Goal: Task Accomplishment & Management: Complete application form

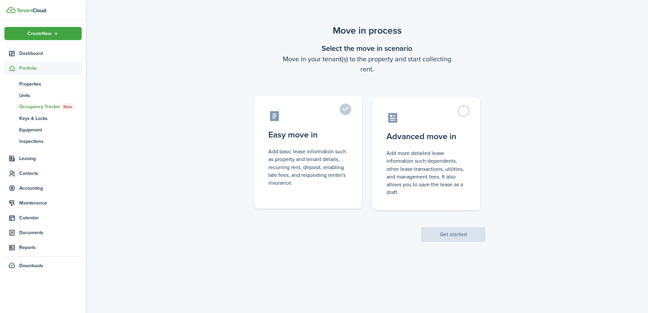
click at [320, 150] on control-radio-card-description "Add basic lease information such as property and tenant details, recurring rent…" at bounding box center [308, 167] width 80 height 39
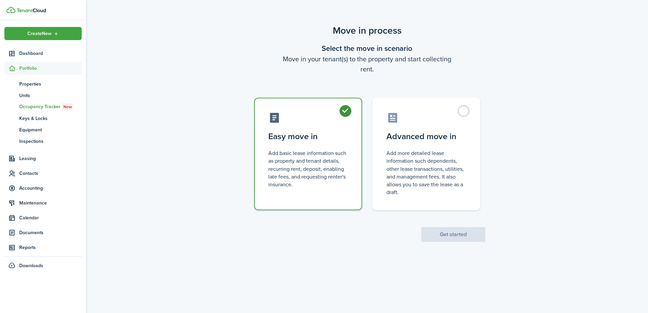
radio input "true"
click at [447, 229] on button "Get started" at bounding box center [453, 234] width 64 height 15
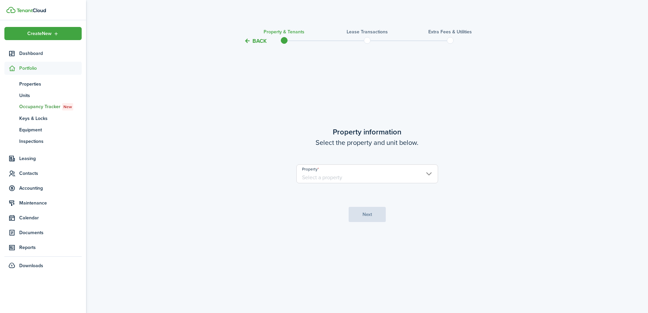
click at [362, 178] on input "Property" at bounding box center [367, 174] width 142 height 19
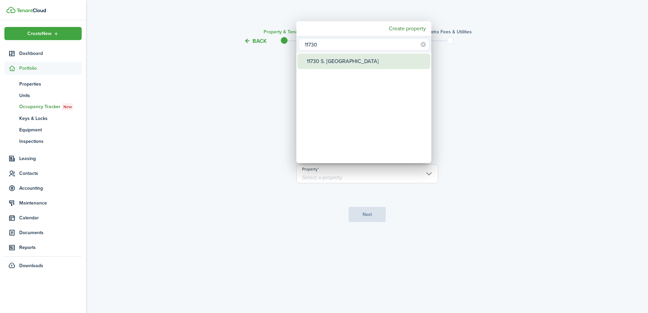
type input "11730"
click at [333, 59] on div "11730 S. [GEOGRAPHIC_DATA]" at bounding box center [366, 62] width 119 height 16
type input "11730 S. [GEOGRAPHIC_DATA]"
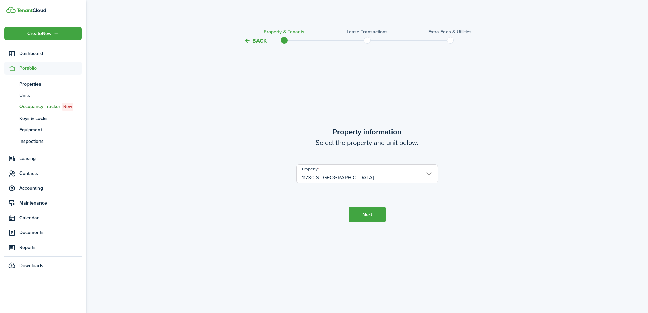
click at [372, 219] on button "Next" at bounding box center [367, 214] width 37 height 15
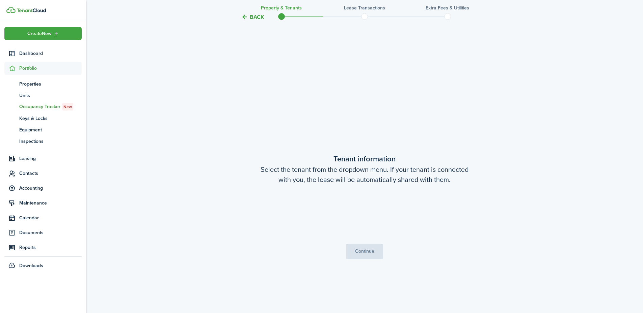
scroll to position [268, 0]
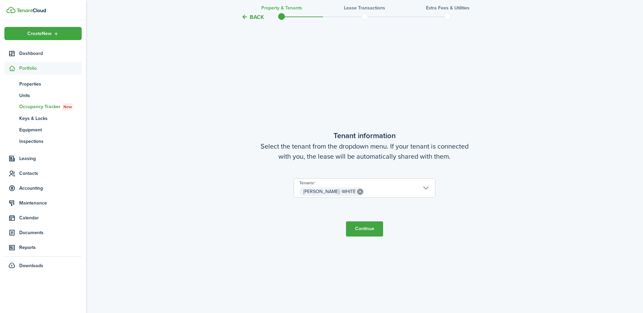
click at [368, 232] on button "Continue" at bounding box center [364, 229] width 37 height 15
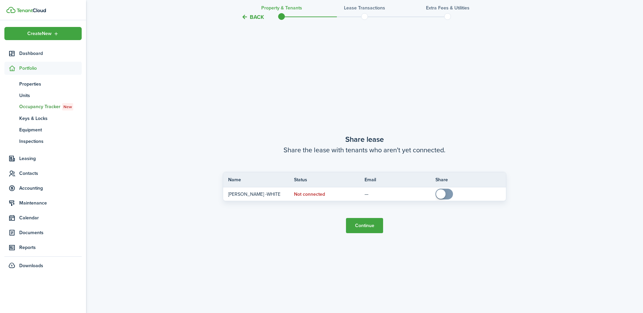
scroll to position [582, 0]
click at [371, 226] on button "Continue" at bounding box center [364, 225] width 37 height 15
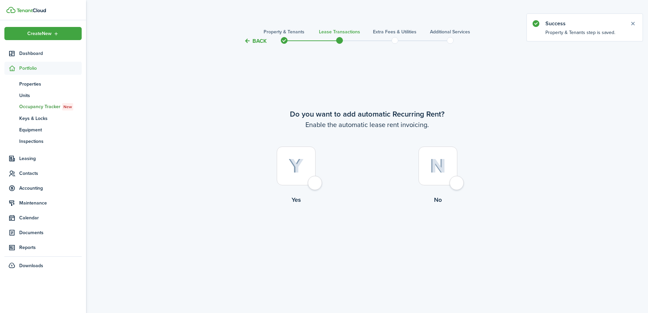
click at [308, 183] on div at bounding box center [296, 166] width 39 height 39
radio input "true"
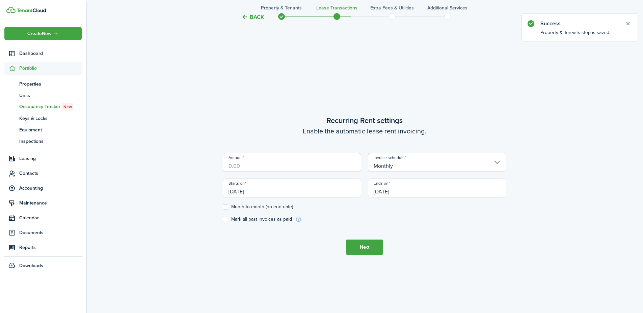
scroll to position [268, 0]
click at [272, 163] on input "Amount" at bounding box center [292, 160] width 138 height 19
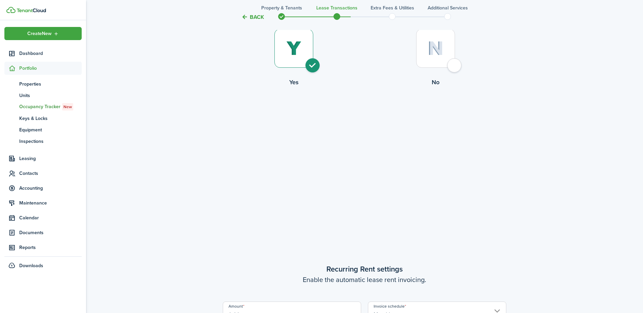
scroll to position [202, 0]
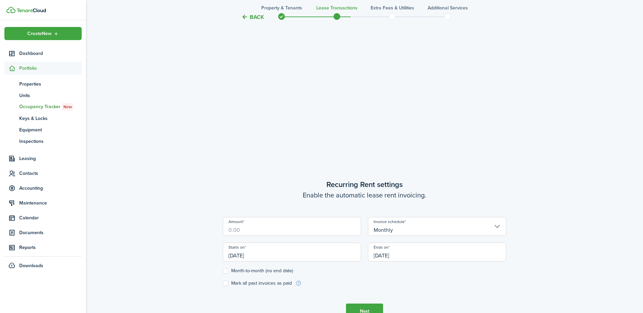
click at [300, 231] on input "Amount" at bounding box center [292, 226] width 138 height 19
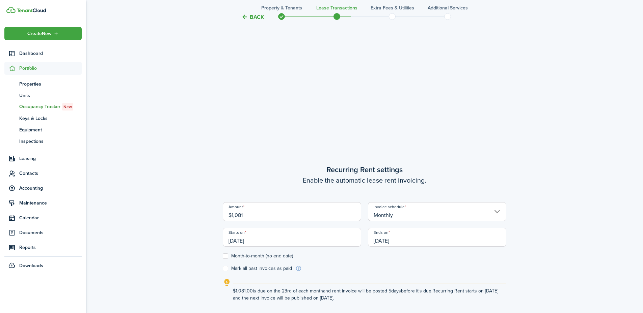
click at [244, 245] on input "[DATE]" at bounding box center [292, 237] width 138 height 19
type input "$1,081.00"
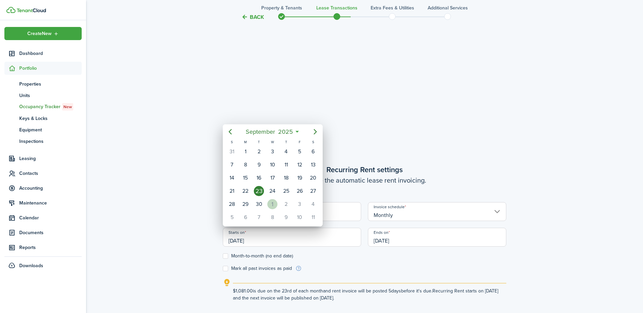
click at [274, 203] on div "1" at bounding box center [272, 204] width 10 height 10
type input "[DATE]"
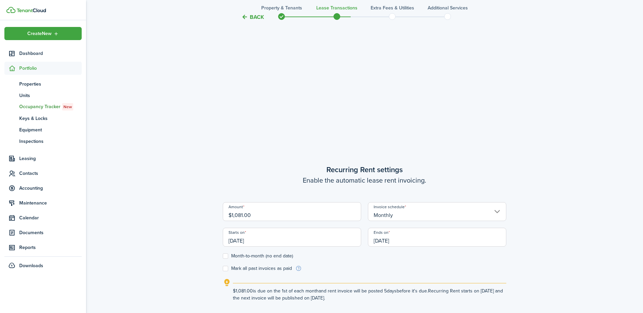
scroll to position [0, 0]
click at [390, 237] on input "[DATE]" at bounding box center [437, 237] width 138 height 19
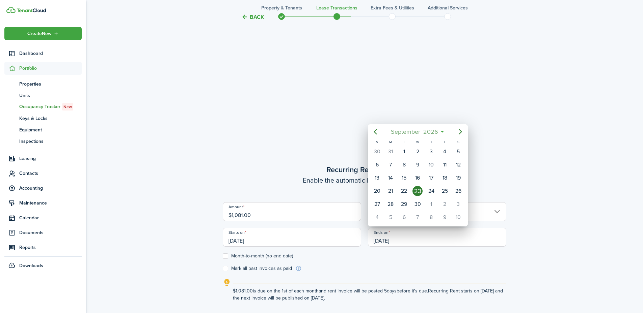
click at [409, 131] on span "September" at bounding box center [405, 132] width 32 height 12
click at [422, 192] on div "Aug" at bounding box center [418, 192] width 24 height 11
click at [390, 216] on div "31" at bounding box center [390, 218] width 10 height 10
type input "[DATE]"
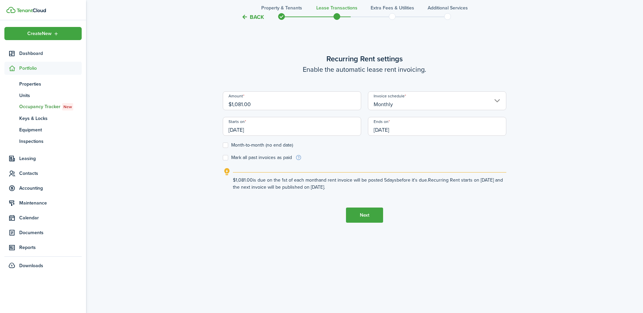
click at [365, 214] on button "Next" at bounding box center [364, 215] width 37 height 15
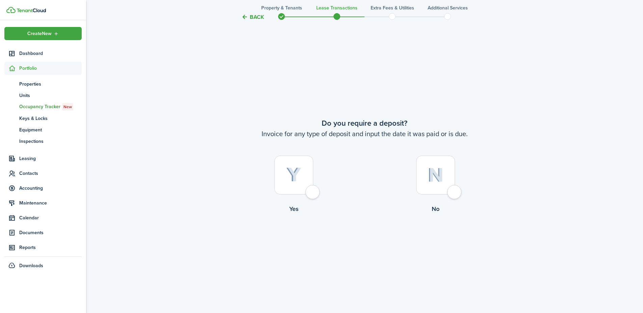
click at [446, 190] on div at bounding box center [435, 175] width 39 height 39
radio input "true"
click at [448, 192] on div at bounding box center [435, 175] width 39 height 39
radio input "true"
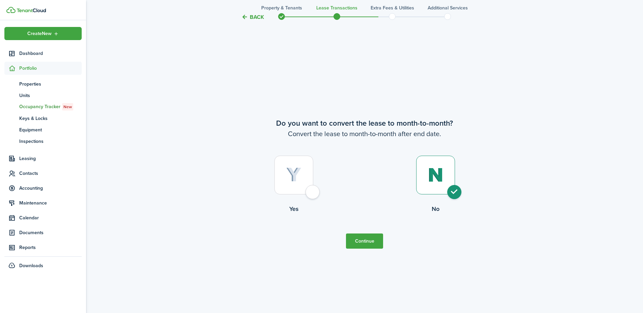
click at [378, 239] on button "Continue" at bounding box center [364, 241] width 37 height 15
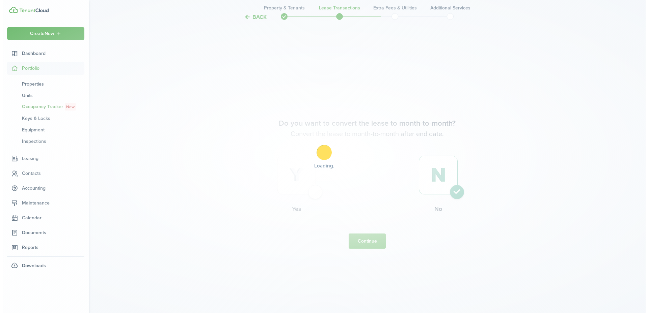
scroll to position [0, 0]
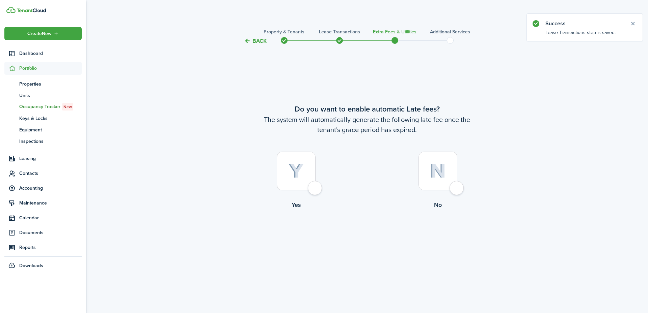
click at [314, 183] on div at bounding box center [296, 171] width 39 height 39
radio input "true"
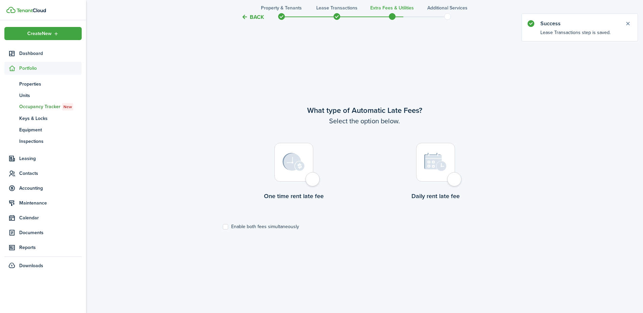
click at [310, 174] on div at bounding box center [293, 162] width 39 height 39
radio input "true"
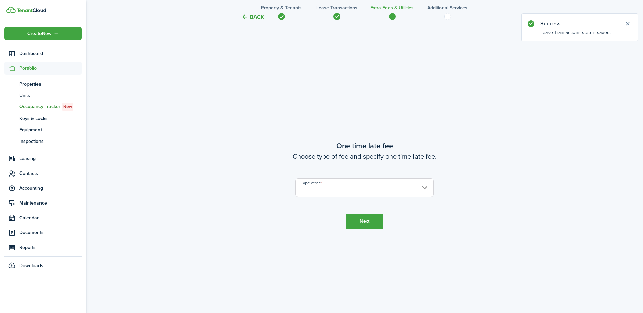
scroll to position [582, 0]
click at [341, 191] on input "Type of fee" at bounding box center [364, 186] width 138 height 19
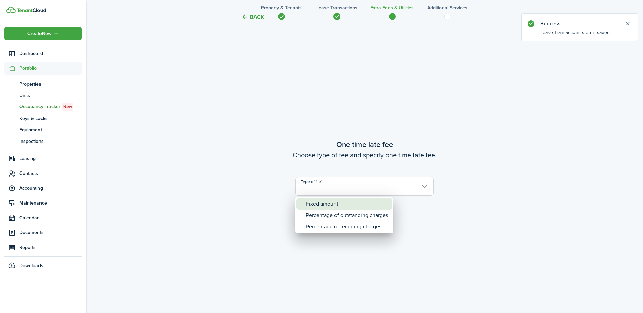
click at [340, 201] on div "Fixed amount" at bounding box center [347, 203] width 82 height 11
type input "Fixed amount"
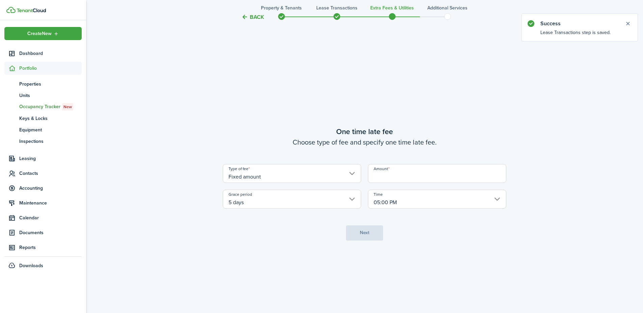
click at [404, 180] on input "Amount" at bounding box center [437, 173] width 138 height 19
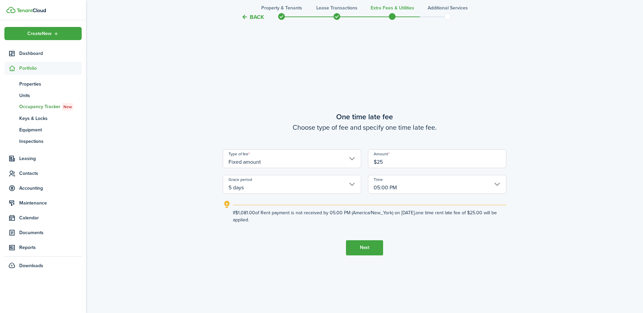
type input "$25.00"
click at [367, 248] on button "Next" at bounding box center [364, 248] width 37 height 15
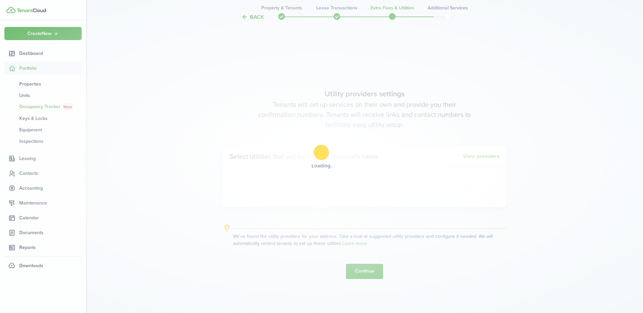
scroll to position [895, 0]
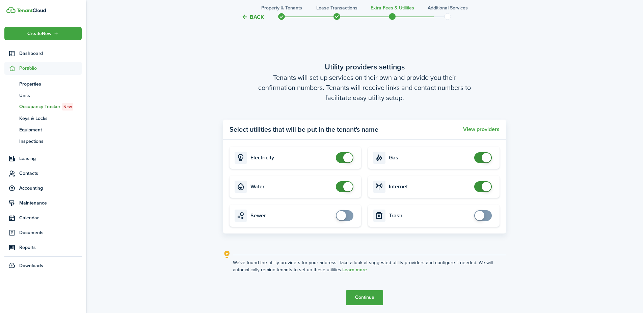
click at [369, 302] on button "Continue" at bounding box center [364, 297] width 37 height 15
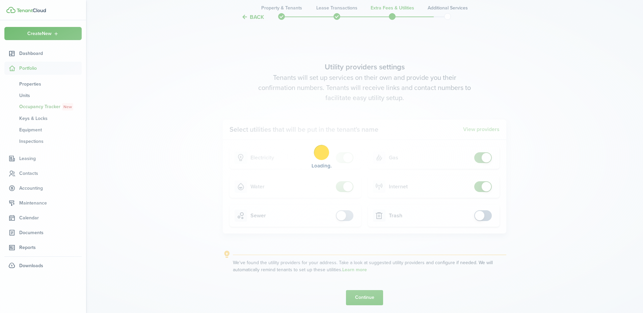
scroll to position [0, 0]
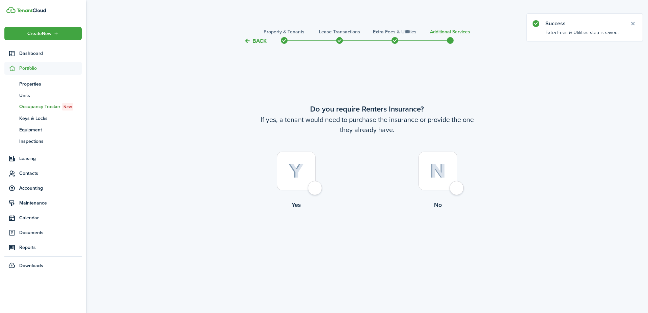
click at [566, 263] on div "Back Property & Tenants Lease Transactions Extra fees & Utilities Additional Se…" at bounding box center [367, 159] width 562 height 271
click at [456, 191] on div at bounding box center [437, 171] width 39 height 39
radio input "true"
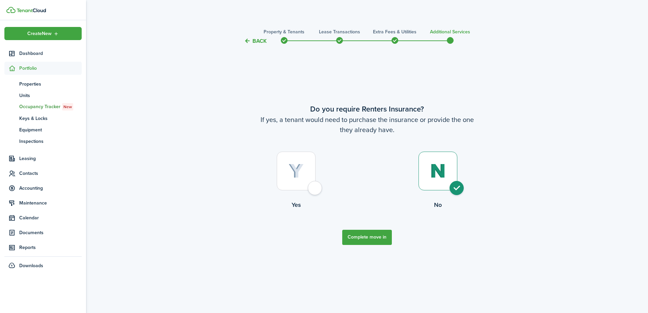
click at [384, 239] on button "Complete move in" at bounding box center [367, 237] width 50 height 15
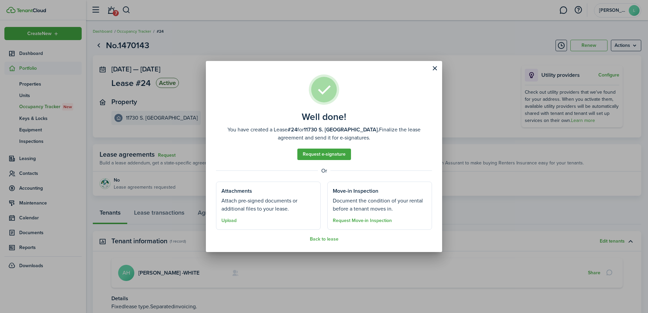
click at [104, 250] on div "Well done! You have created a Lease #24 for [STREET_ADDRESS]. Finalize the leas…" at bounding box center [324, 156] width 648 height 313
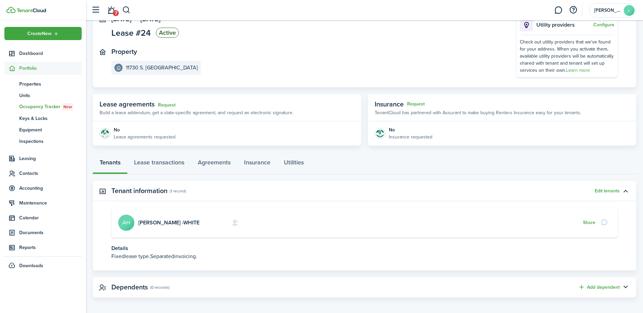
scroll to position [53, 0]
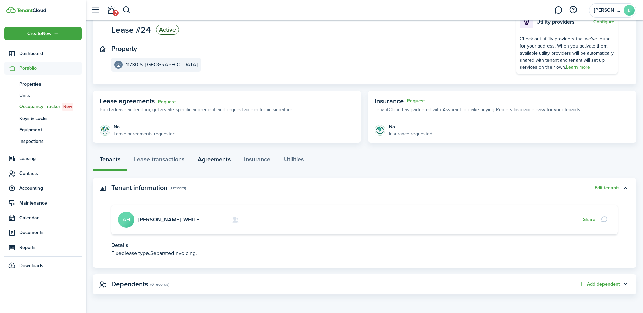
click at [213, 160] on link "Agreements" at bounding box center [214, 161] width 46 height 20
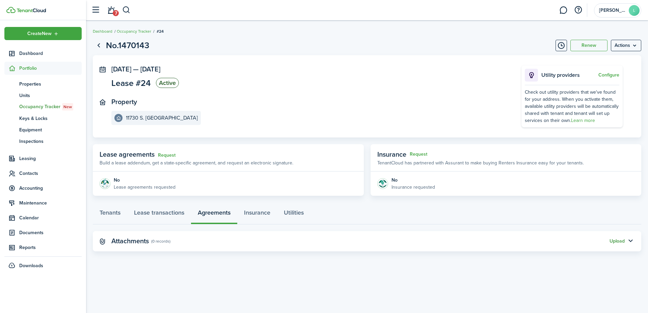
click at [621, 242] on button "Upload" at bounding box center [616, 241] width 15 height 5
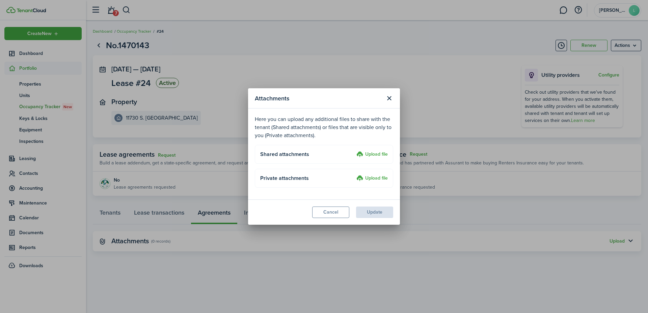
click at [371, 158] on label "Upload file" at bounding box center [371, 155] width 31 height 8
click at [354, 151] on input "Upload file" at bounding box center [354, 151] width 0 height 0
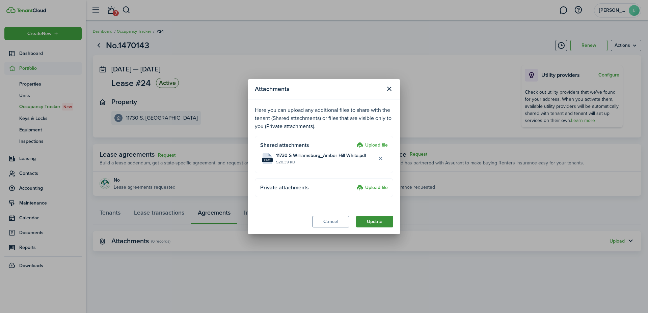
click at [371, 221] on button "Update" at bounding box center [374, 221] width 37 height 11
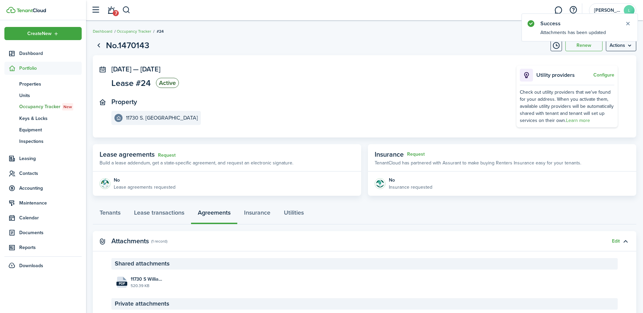
click at [438, 221] on div "Tenants Lease transactions Agreements Insurance Utilities" at bounding box center [364, 214] width 543 height 20
click at [32, 159] on span "Leasing" at bounding box center [50, 158] width 62 height 7
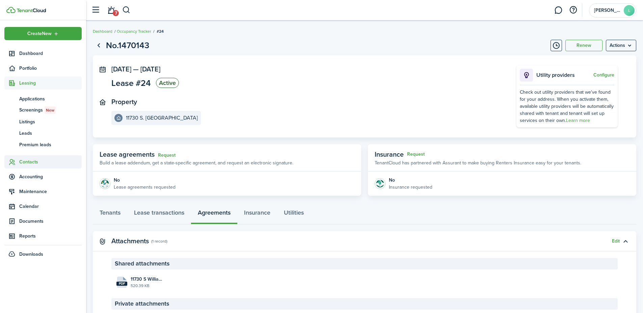
click at [26, 161] on span "Contacts" at bounding box center [50, 162] width 62 height 7
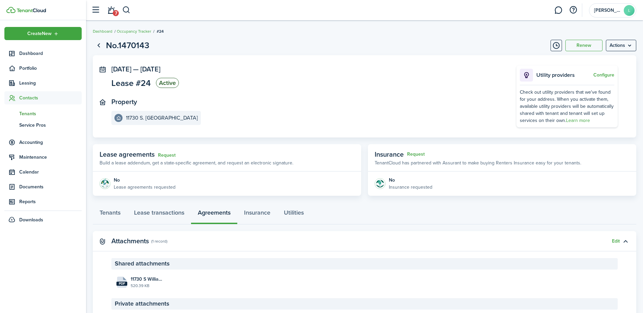
click at [27, 112] on span "Tenants" at bounding box center [50, 113] width 62 height 7
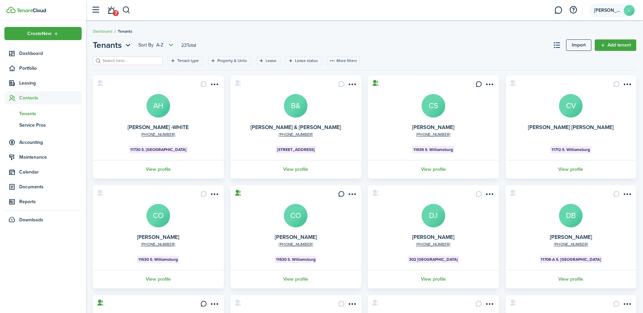
click at [606, 15] on account-user-avatar "[PERSON_NAME] L" at bounding box center [612, 10] width 47 height 14
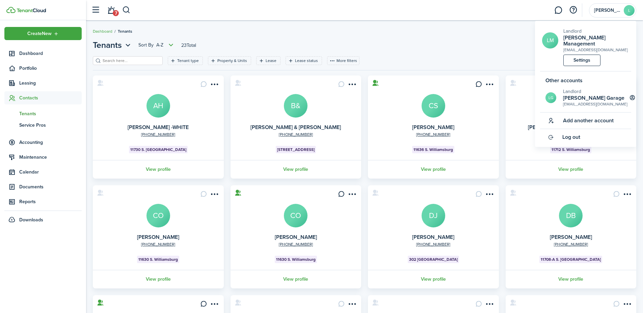
click at [454, 52] on header-page "Tenants Sort by A-Z 23 Total Import Add tenant" at bounding box center [364, 47] width 543 height 17
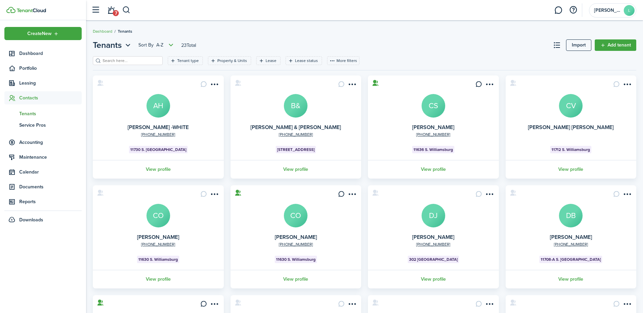
click at [152, 62] on input "search" at bounding box center [130, 61] width 59 height 6
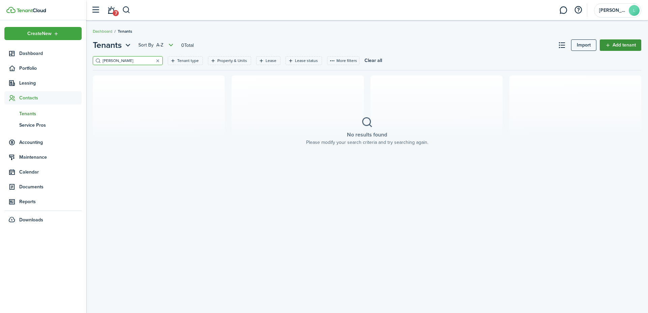
type input "[PERSON_NAME]"
click at [629, 49] on link "Add tenant" at bounding box center [620, 44] width 41 height 11
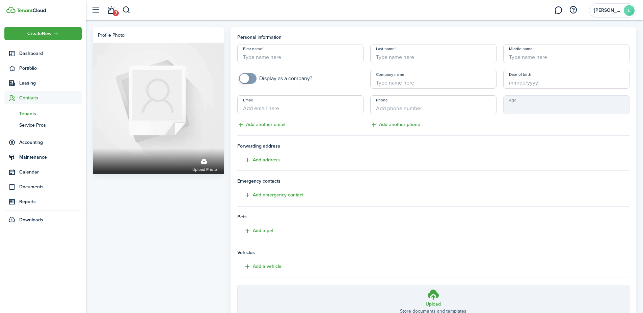
click at [334, 55] on input "First name" at bounding box center [300, 53] width 126 height 19
type input "c"
type input "[PERSON_NAME]"
type input "GAILBRAITH"
type input "WISE"
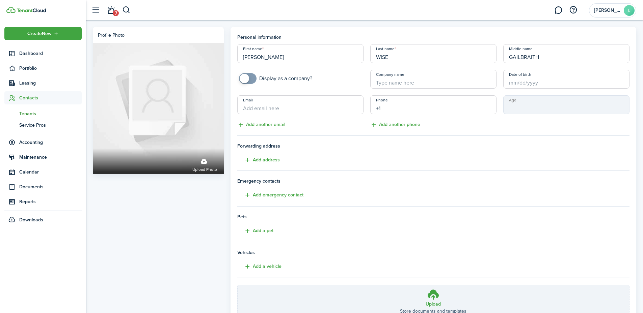
click at [409, 106] on input "+1" at bounding box center [433, 104] width 126 height 19
type input "[PHONE_NUMBER]"
click at [269, 160] on button "Add address" at bounding box center [258, 161] width 43 height 8
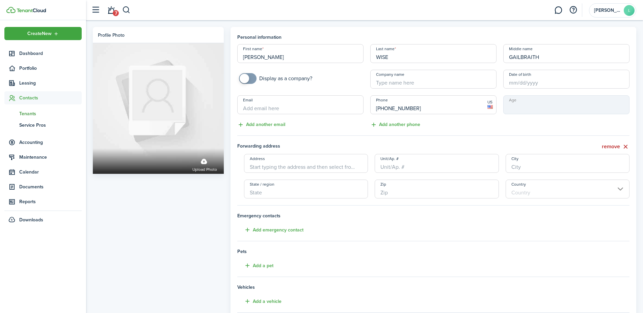
click at [270, 169] on input "Address" at bounding box center [306, 163] width 124 height 19
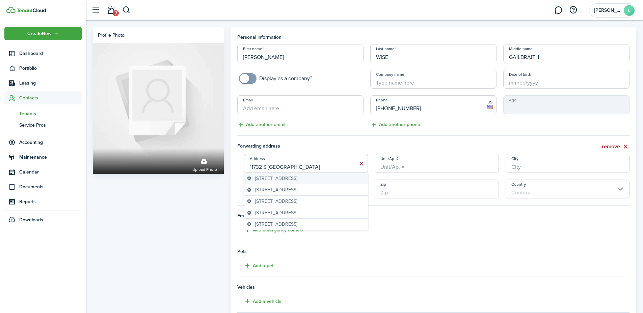
click at [287, 180] on span "[STREET_ADDRESS]" at bounding box center [276, 178] width 42 height 7
type input "[STREET_ADDRESS]"
type input "[GEOGRAPHIC_DATA]"
type input "TN"
type input "37934"
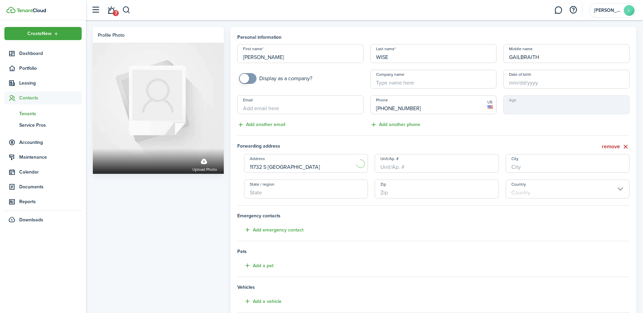
type input "[GEOGRAPHIC_DATA]"
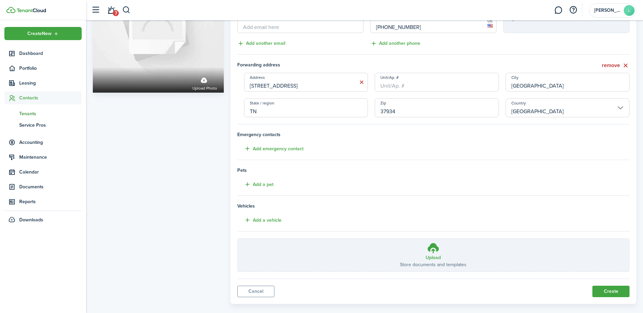
scroll to position [91, 0]
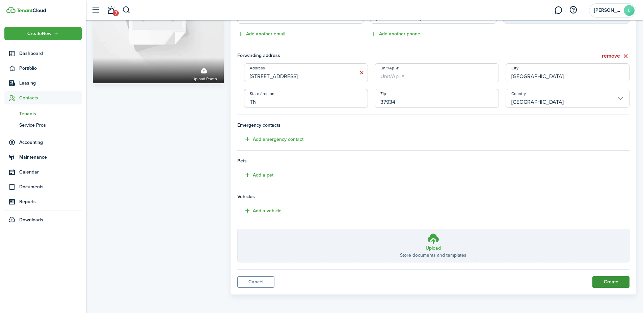
click at [606, 282] on button "Create" at bounding box center [610, 282] width 37 height 11
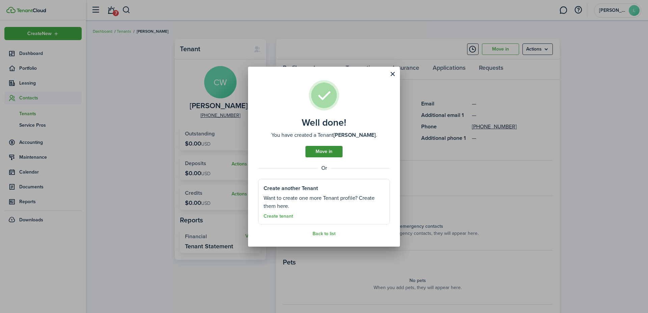
click at [324, 153] on link "Move in" at bounding box center [323, 151] width 37 height 11
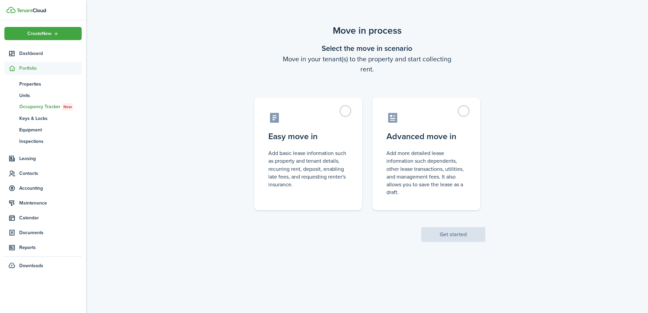
click at [324, 153] on control-radio-card-description "Add basic lease information such as property and tenant details, recurring rent…" at bounding box center [308, 168] width 80 height 39
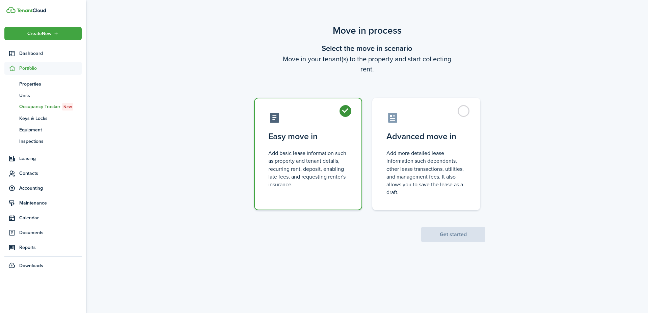
radio input "true"
click at [457, 239] on button "Get started" at bounding box center [453, 234] width 64 height 15
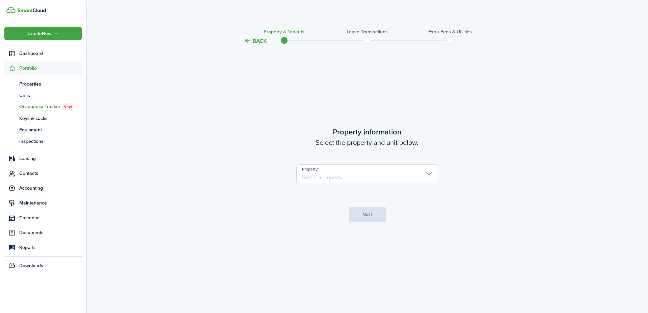
click at [369, 175] on input "Property" at bounding box center [367, 174] width 142 height 19
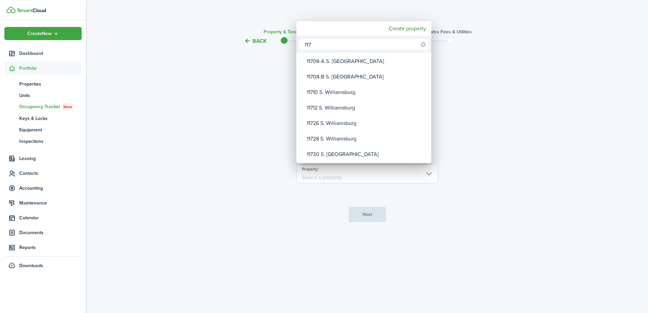
click at [328, 43] on input "117" at bounding box center [364, 44] width 130 height 11
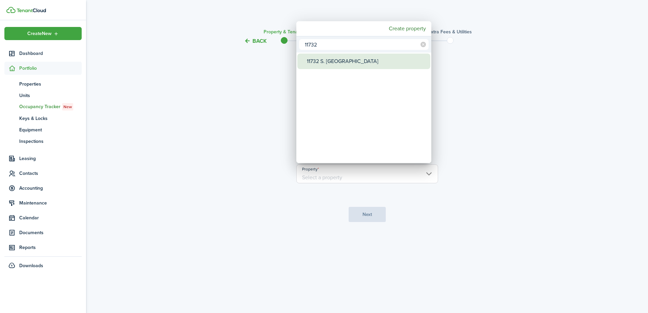
type input "11732"
click at [332, 62] on div "11732 S. [GEOGRAPHIC_DATA]" at bounding box center [366, 62] width 119 height 16
type input "11732 S. [GEOGRAPHIC_DATA]"
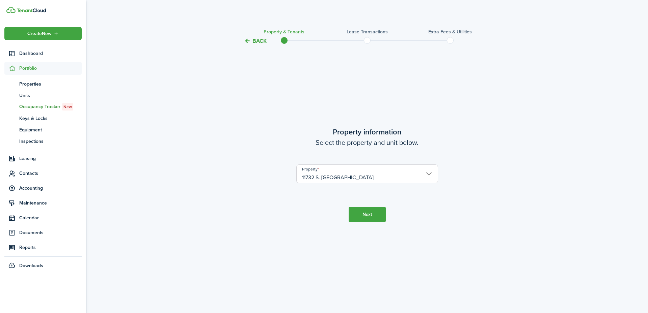
click at [363, 217] on button "Next" at bounding box center [367, 214] width 37 height 15
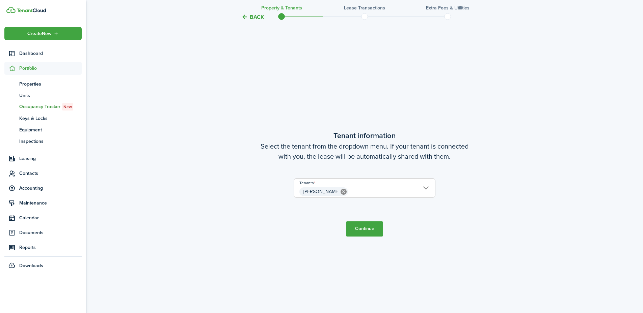
click at [367, 230] on button "Continue" at bounding box center [364, 229] width 37 height 15
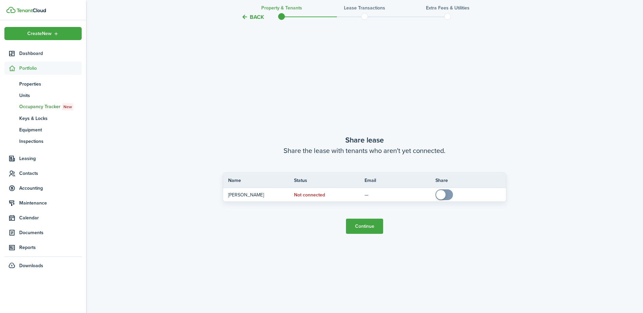
scroll to position [582, 0]
click at [369, 223] on button "Continue" at bounding box center [364, 225] width 37 height 15
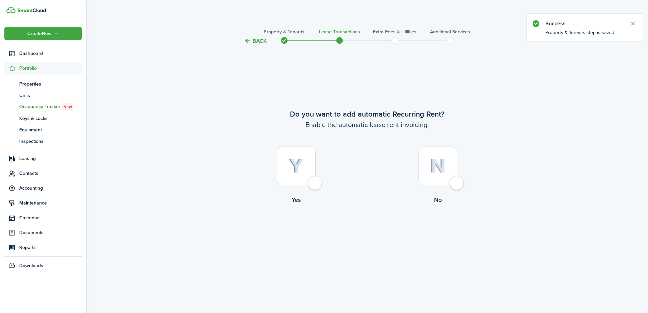
click at [315, 186] on div at bounding box center [296, 166] width 39 height 39
radio input "true"
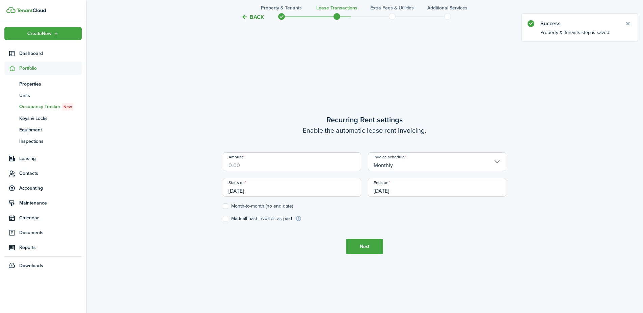
scroll to position [268, 0]
click at [295, 167] on input "Amount" at bounding box center [292, 160] width 138 height 19
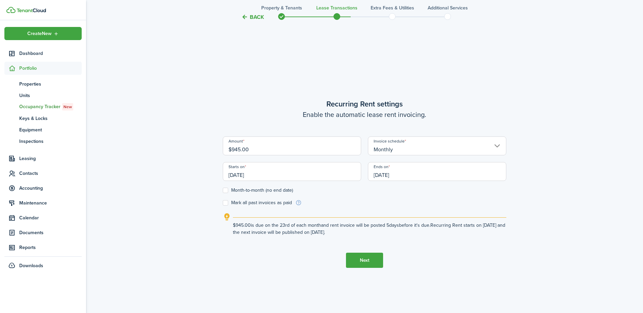
click at [255, 173] on input "[DATE]" at bounding box center [292, 171] width 138 height 19
type input "$945.00"
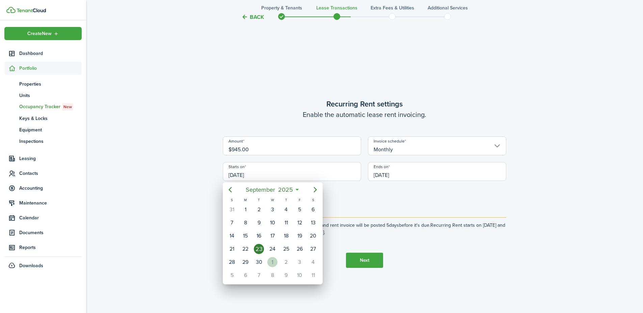
click at [276, 262] on div "1" at bounding box center [272, 262] width 10 height 10
type input "[DATE]"
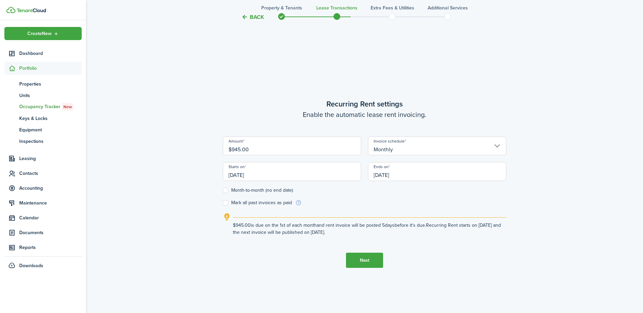
scroll to position [0, 0]
click at [387, 172] on input "[DATE]" at bounding box center [437, 171] width 138 height 19
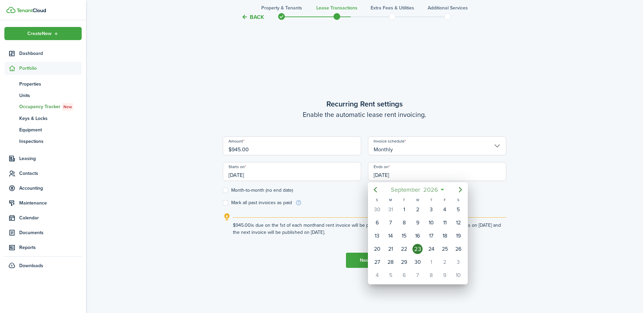
click at [405, 190] on span "September" at bounding box center [405, 190] width 32 height 12
click at [421, 250] on div "Aug" at bounding box center [418, 250] width 24 height 11
click at [393, 273] on div "31" at bounding box center [390, 276] width 10 height 10
type input "[DATE]"
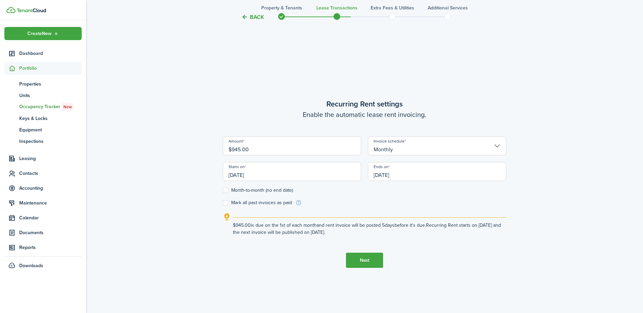
click at [360, 256] on button "Next" at bounding box center [364, 260] width 37 height 15
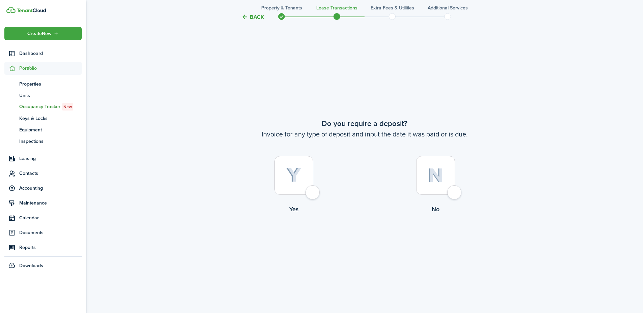
scroll to position [582, 0]
click at [455, 193] on div at bounding box center [435, 175] width 39 height 39
radio input "true"
click at [453, 195] on div at bounding box center [435, 175] width 39 height 39
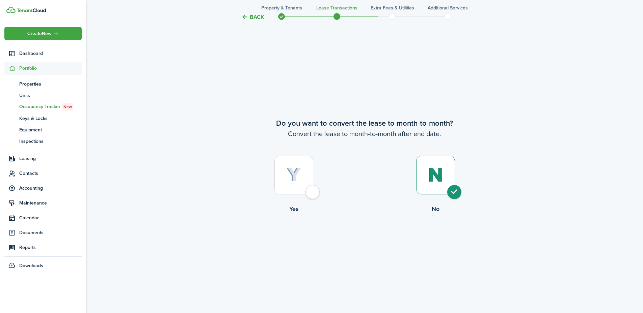
radio input "true"
click at [380, 247] on button "Continue" at bounding box center [364, 241] width 37 height 15
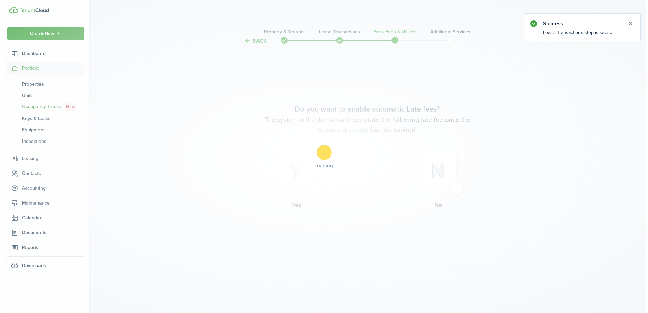
scroll to position [0, 0]
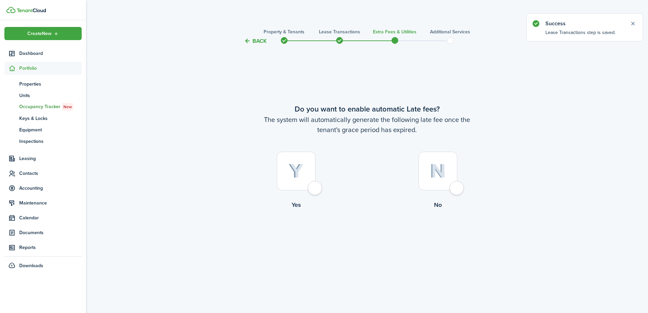
click at [315, 189] on div at bounding box center [296, 171] width 39 height 39
radio input "true"
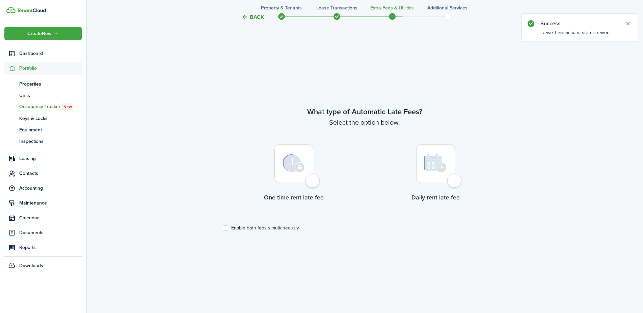
scroll to position [268, 0]
click at [313, 182] on div at bounding box center [293, 162] width 39 height 39
radio input "true"
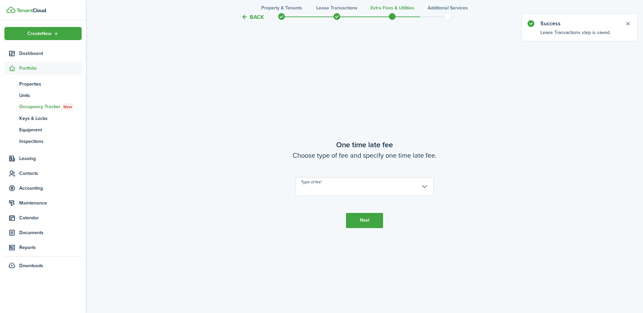
scroll to position [582, 0]
click at [323, 191] on input "Type of fee" at bounding box center [364, 186] width 138 height 19
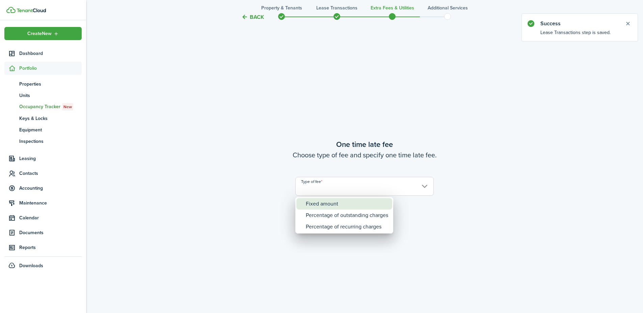
click at [322, 203] on div "Fixed amount" at bounding box center [347, 203] width 82 height 11
type input "Fixed amount"
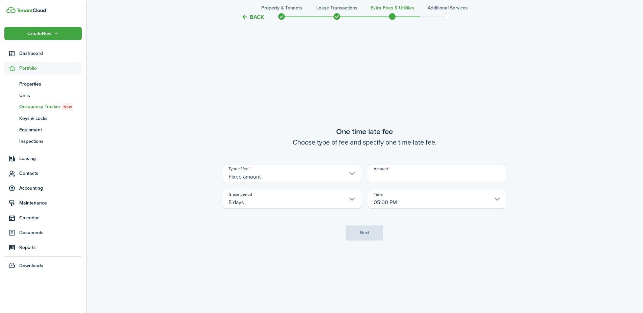
click at [380, 179] on input "Amount" at bounding box center [437, 173] width 138 height 19
type input "$25.00"
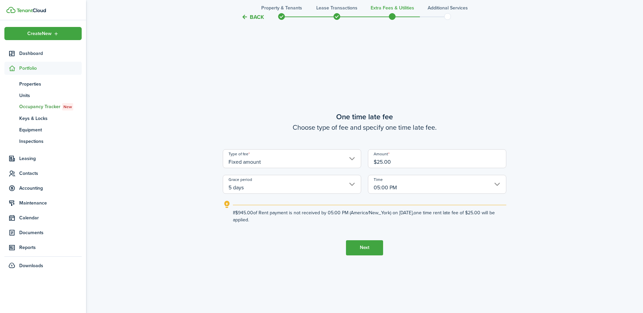
click at [373, 247] on button "Next" at bounding box center [364, 248] width 37 height 15
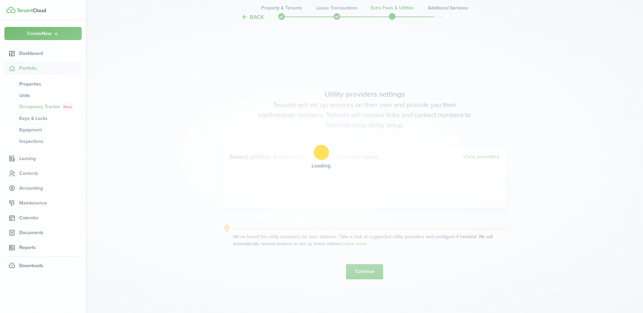
scroll to position [895, 0]
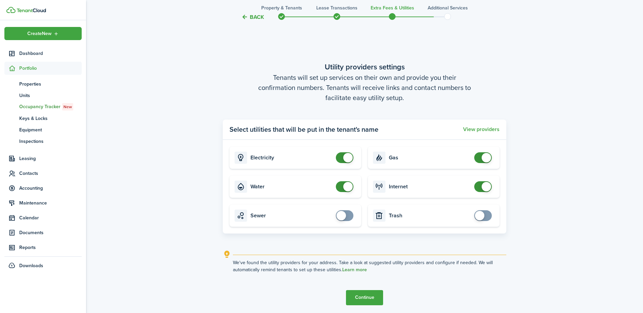
click at [366, 269] on link "Learn more" at bounding box center [354, 270] width 25 height 5
click at [369, 294] on button "Continue" at bounding box center [364, 297] width 37 height 15
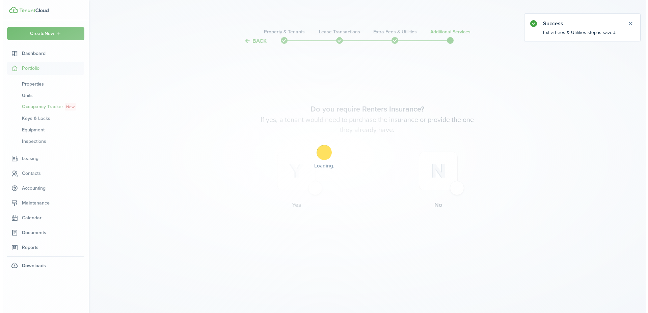
scroll to position [0, 0]
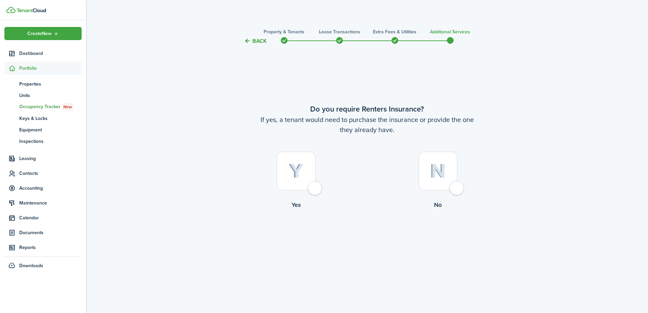
click at [113, 246] on div "Back Property & Tenants Lease Transactions Extra fees & Utilities Additional Se…" at bounding box center [367, 159] width 562 height 271
click at [454, 189] on div at bounding box center [437, 171] width 39 height 39
radio input "true"
click at [370, 235] on button "Complete move in" at bounding box center [367, 237] width 50 height 15
